Goal: Find contact information: Find contact information

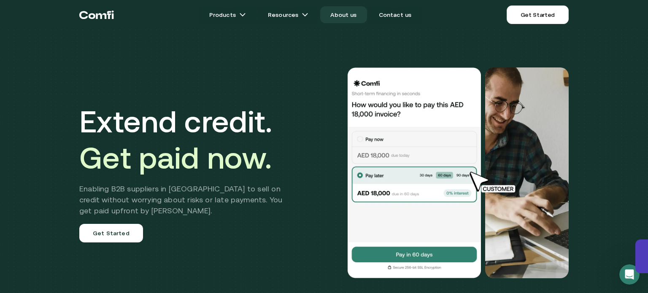
click at [347, 15] on link "About us" at bounding box center [343, 14] width 46 height 17
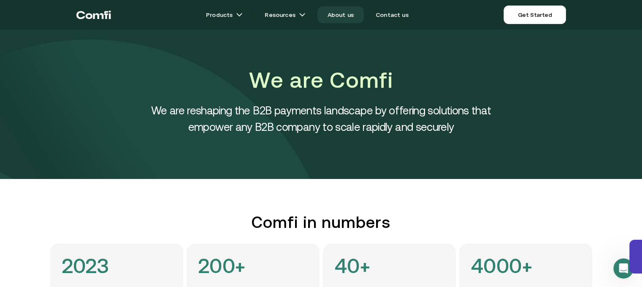
click at [352, 14] on link "About us" at bounding box center [340, 14] width 46 height 17
click at [341, 13] on link "About us" at bounding box center [340, 14] width 46 height 17
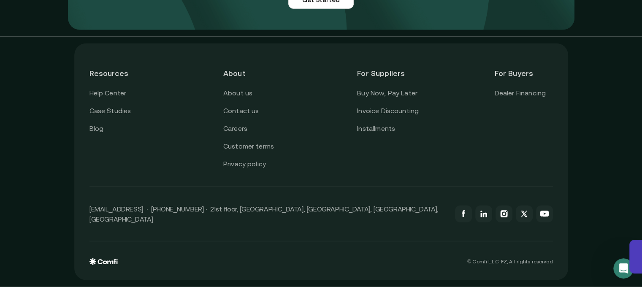
scroll to position [2151, 0]
click at [240, 115] on link "Contact us" at bounding box center [241, 111] width 36 height 11
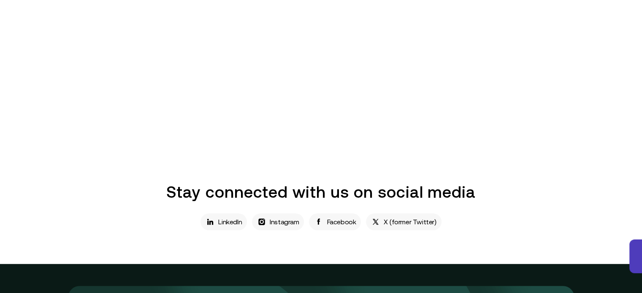
scroll to position [338, 0]
